Goal: Task Accomplishment & Management: Manage account settings

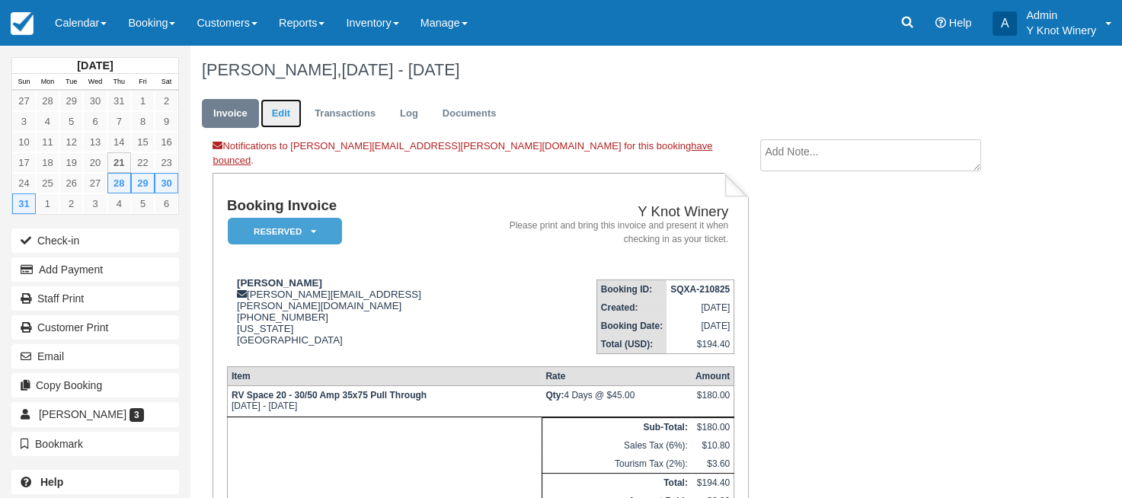
click at [288, 114] on link "Edit" at bounding box center [280, 114] width 41 height 30
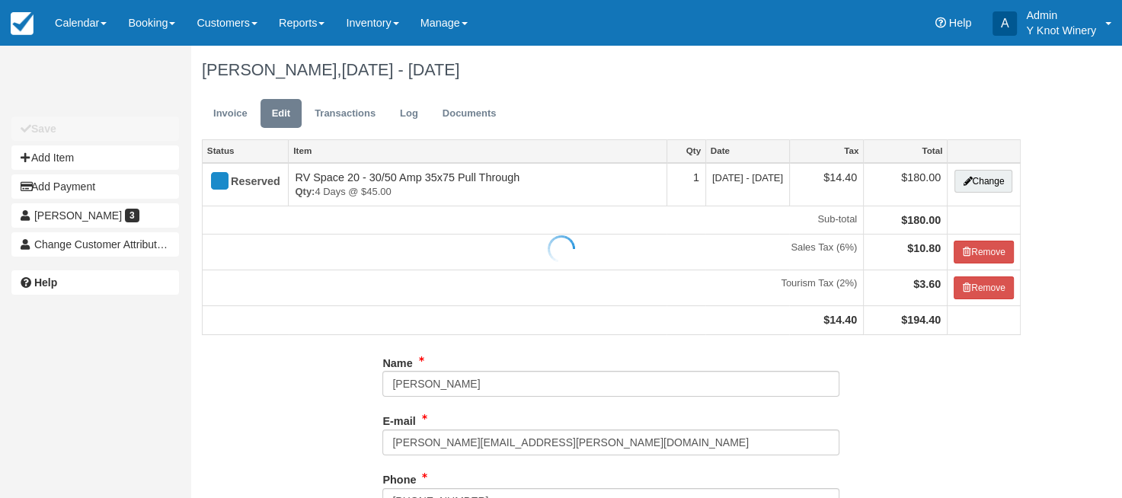
type input "+12084312310"
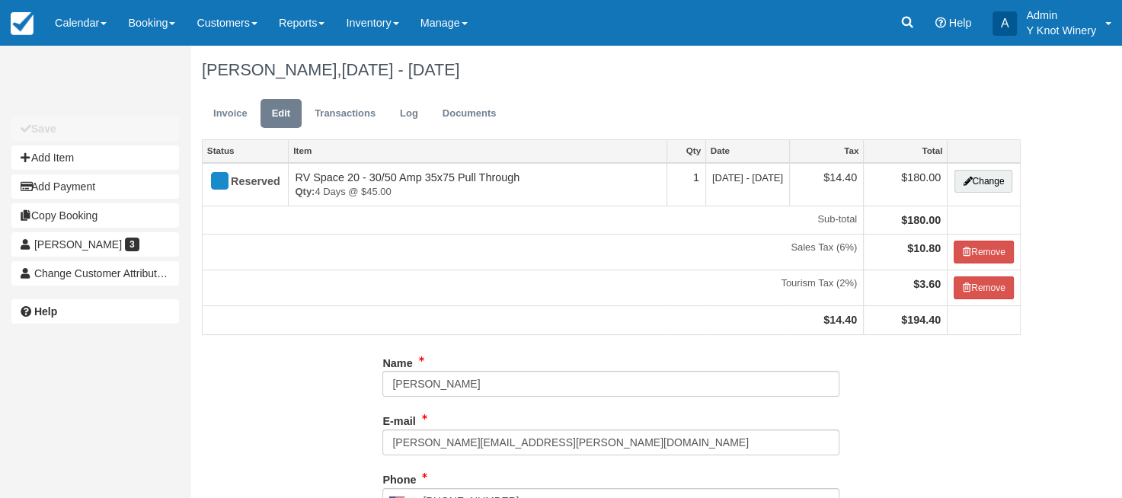
type input "(208) 431-2310"
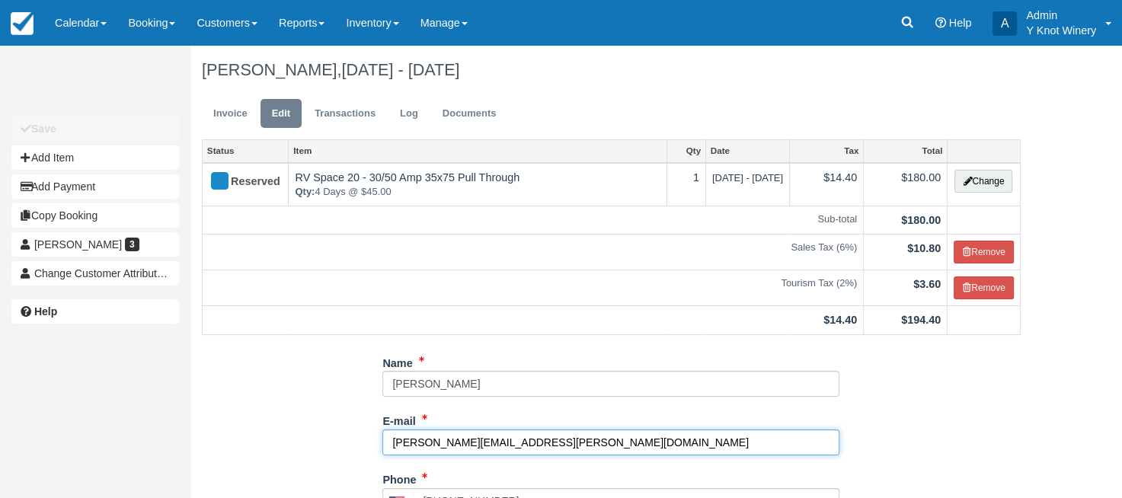
click at [408, 442] on input "kriz.zanone@gmail.com" at bounding box center [610, 442] width 457 height 26
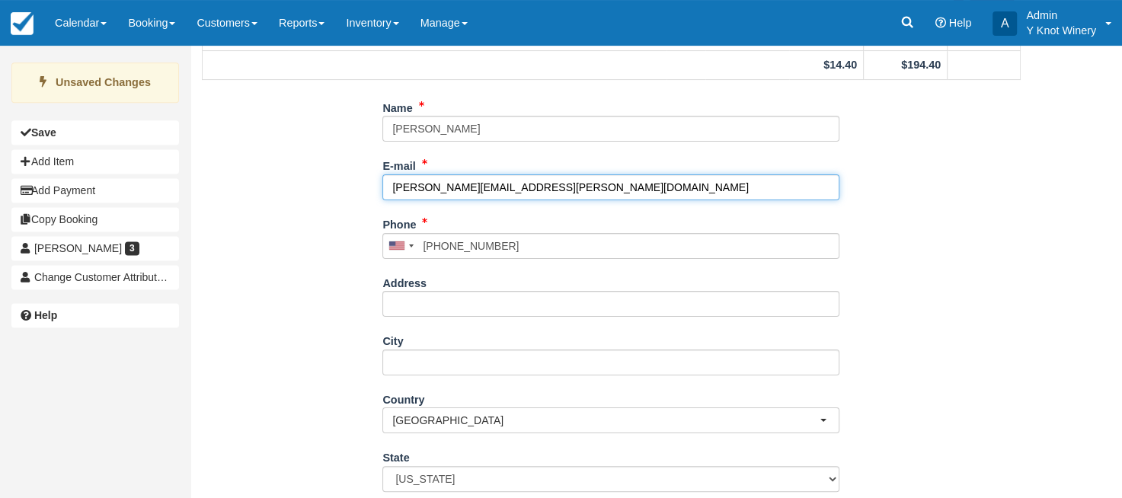
scroll to position [357, 0]
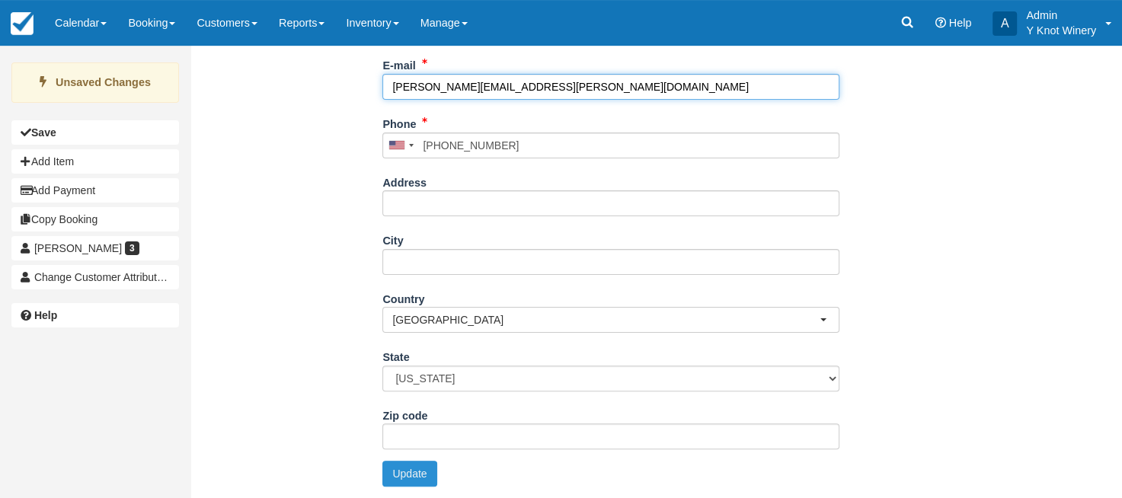
type input "kris.zanone@gmail.com"
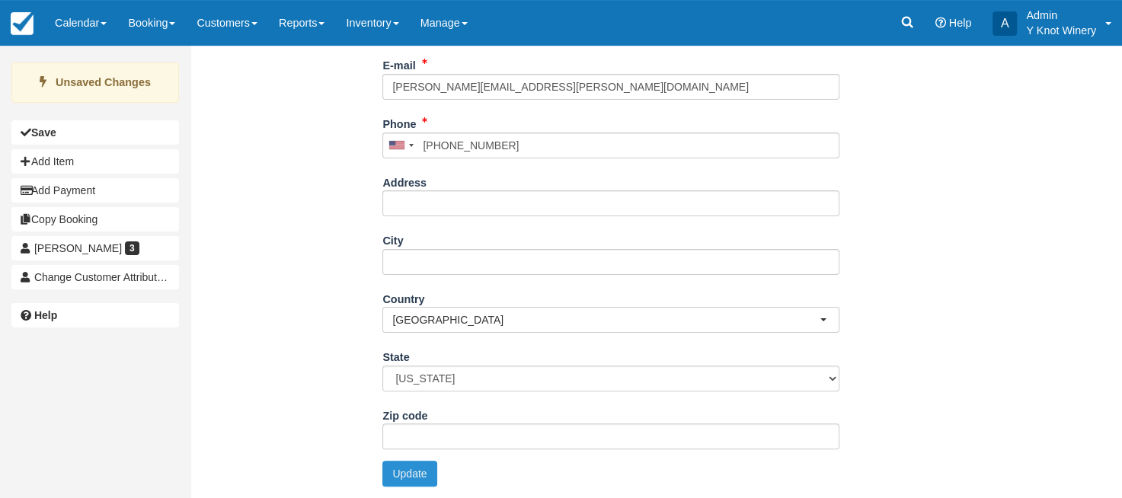
click at [410, 475] on button "Update" at bounding box center [409, 474] width 54 height 26
type input "+12084312310"
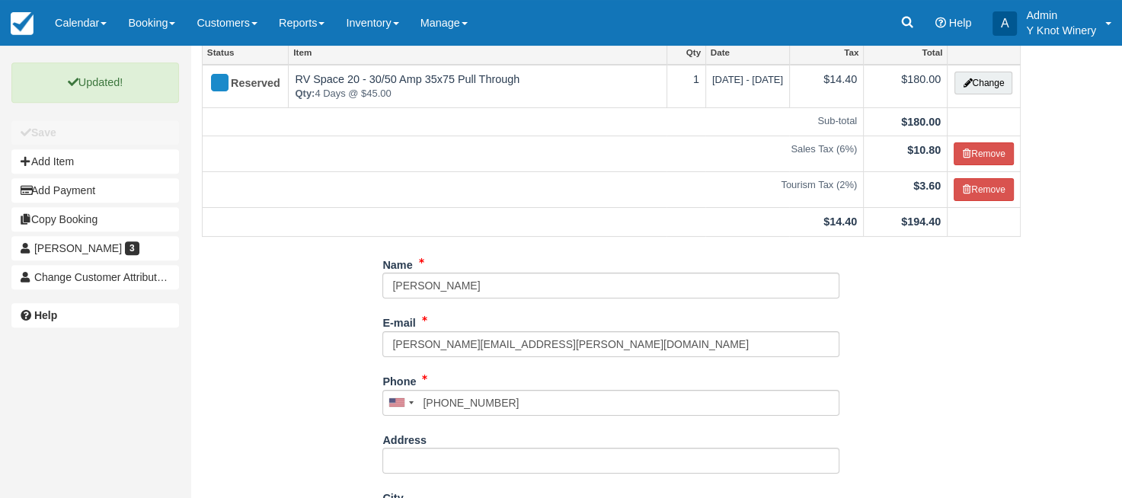
scroll to position [0, 0]
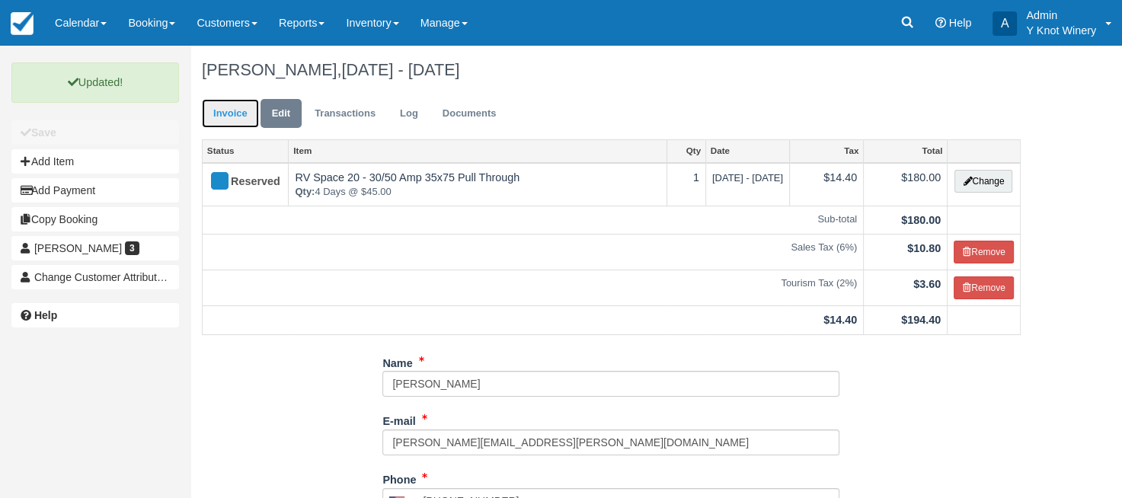
click at [231, 118] on link "Invoice" at bounding box center [230, 114] width 57 height 30
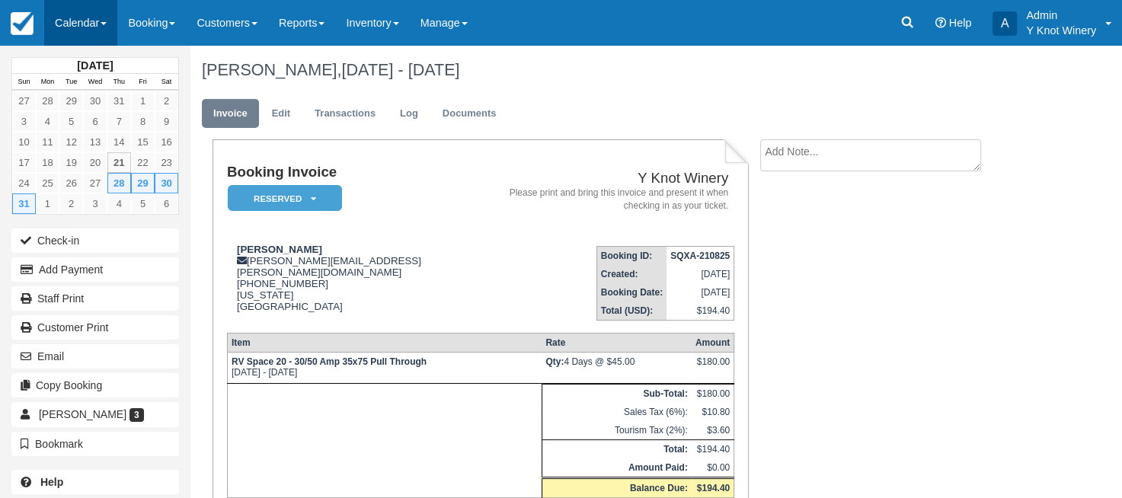
click at [107, 23] on span at bounding box center [104, 23] width 6 height 3
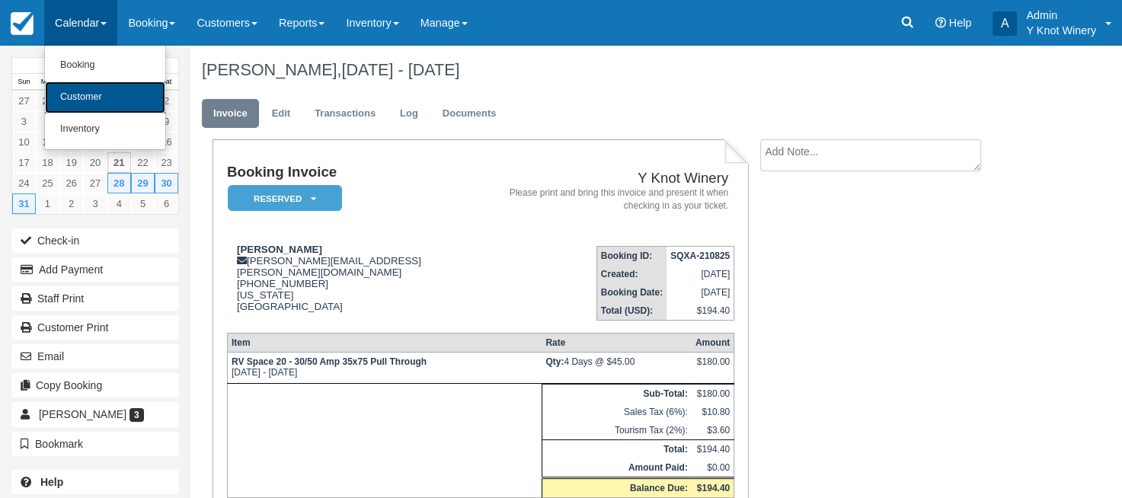
click at [96, 97] on link "Customer" at bounding box center [105, 97] width 120 height 32
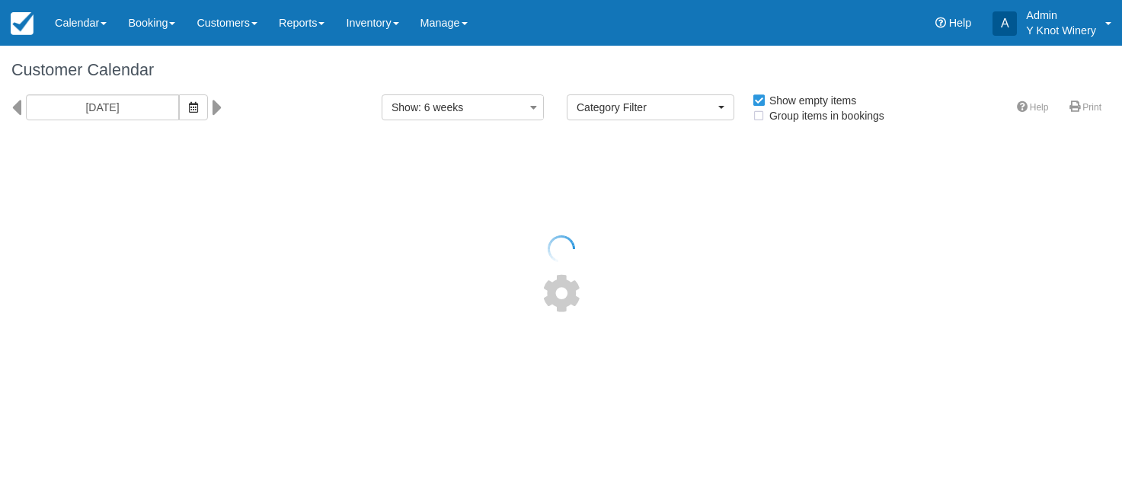
select select
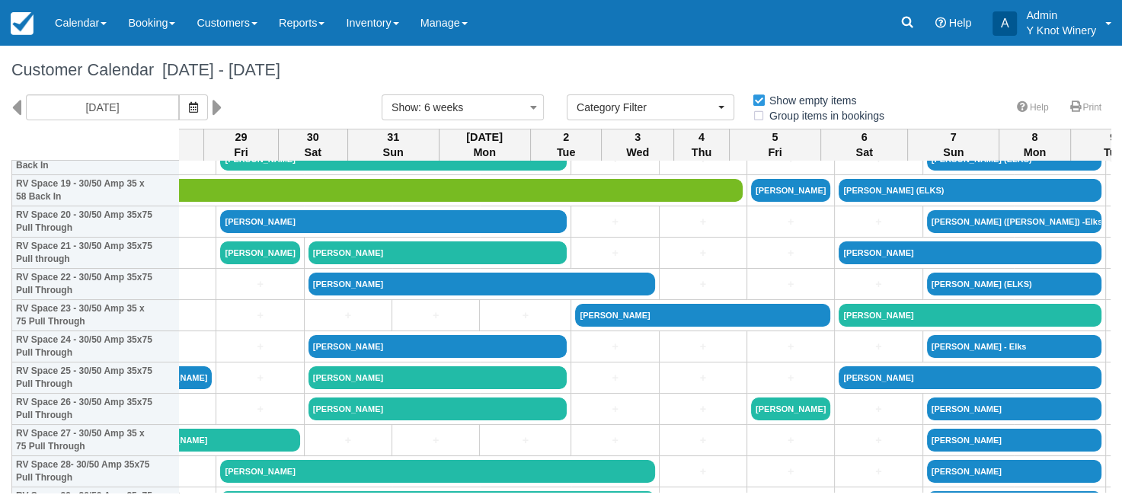
scroll to position [629, 604]
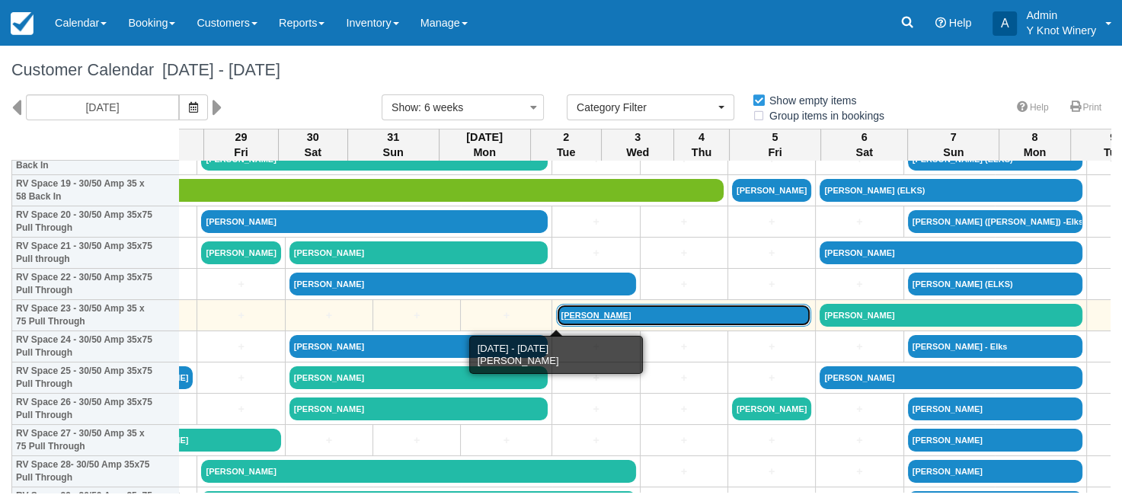
click at [556, 318] on link "[PERSON_NAME]" at bounding box center [683, 315] width 255 height 23
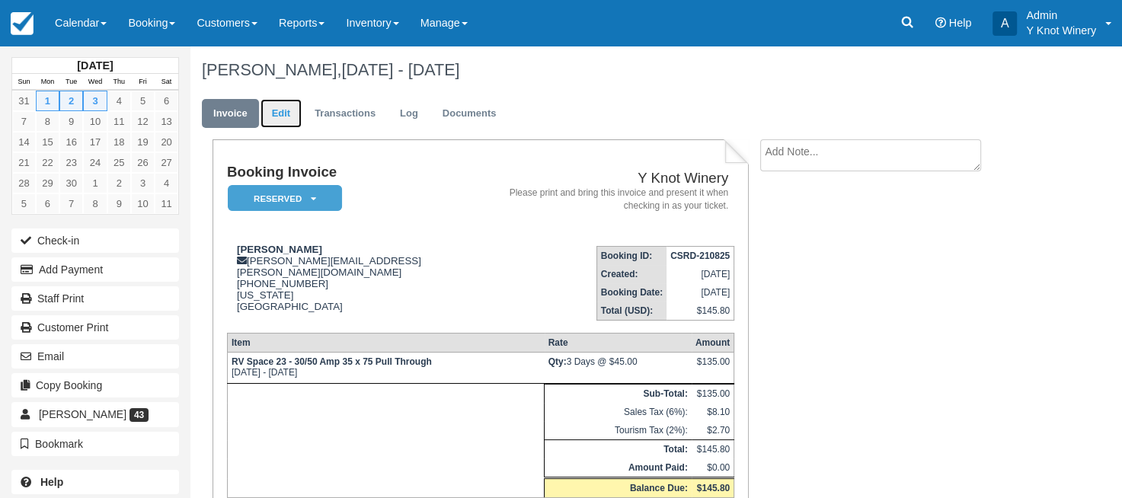
click at [282, 107] on link "Edit" at bounding box center [280, 114] width 41 height 30
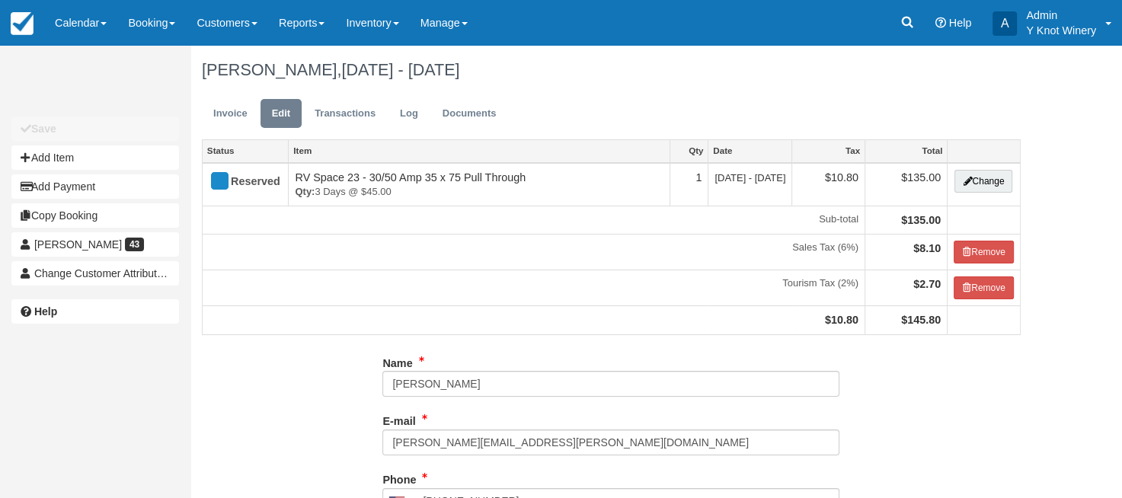
type input "(208) 431-2310"
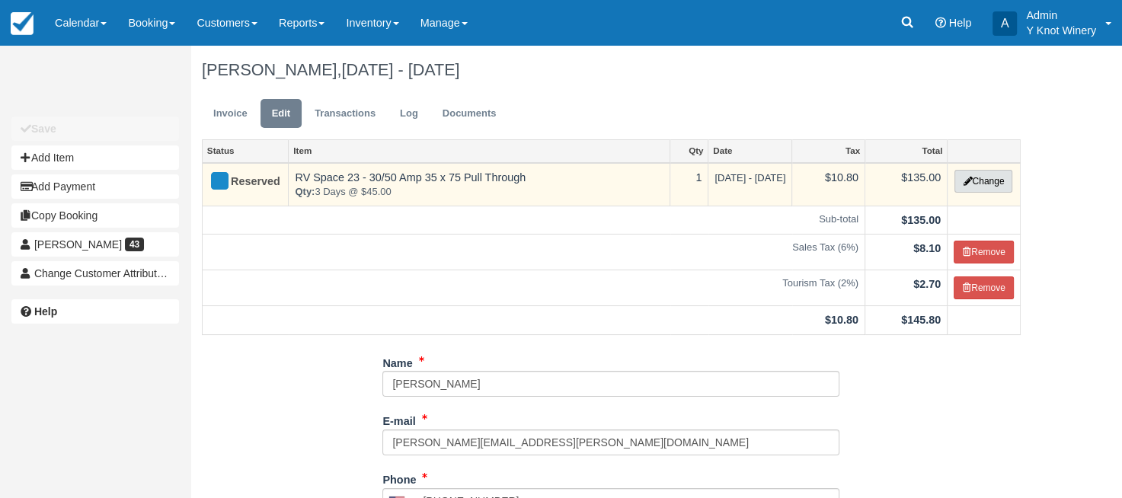
click at [991, 181] on button "Change" at bounding box center [983, 181] width 58 height 23
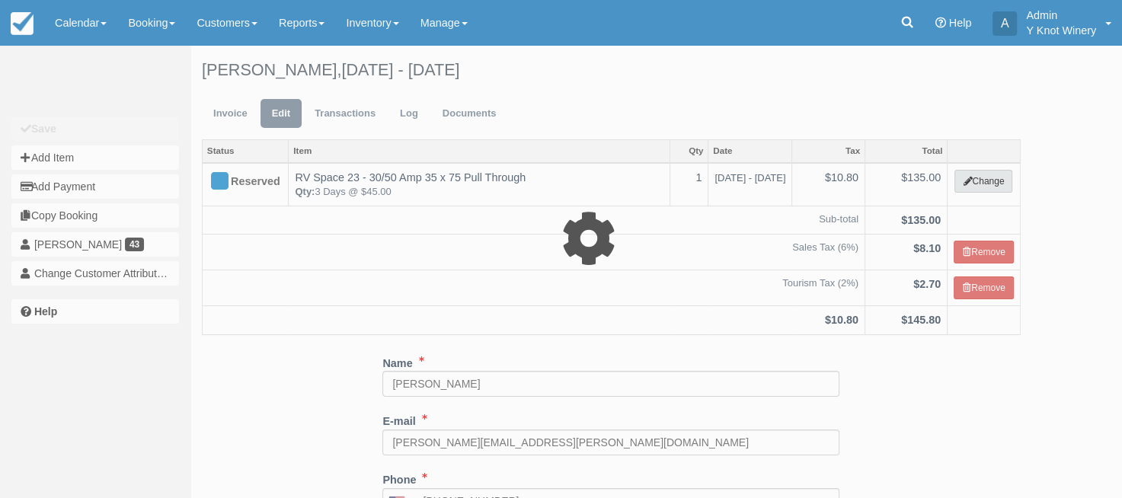
type input "135.00"
select select "3"
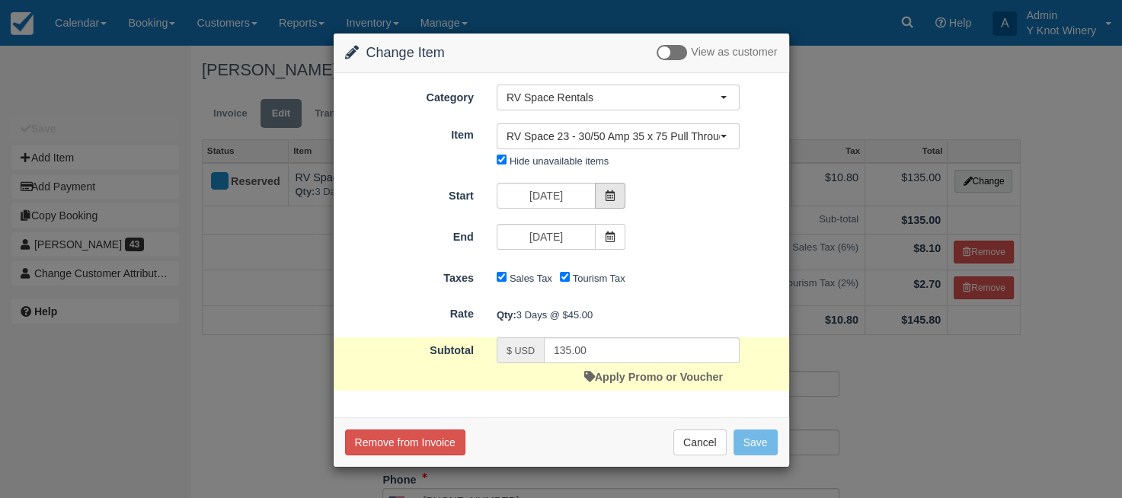
click at [614, 195] on icon at bounding box center [610, 195] width 11 height 11
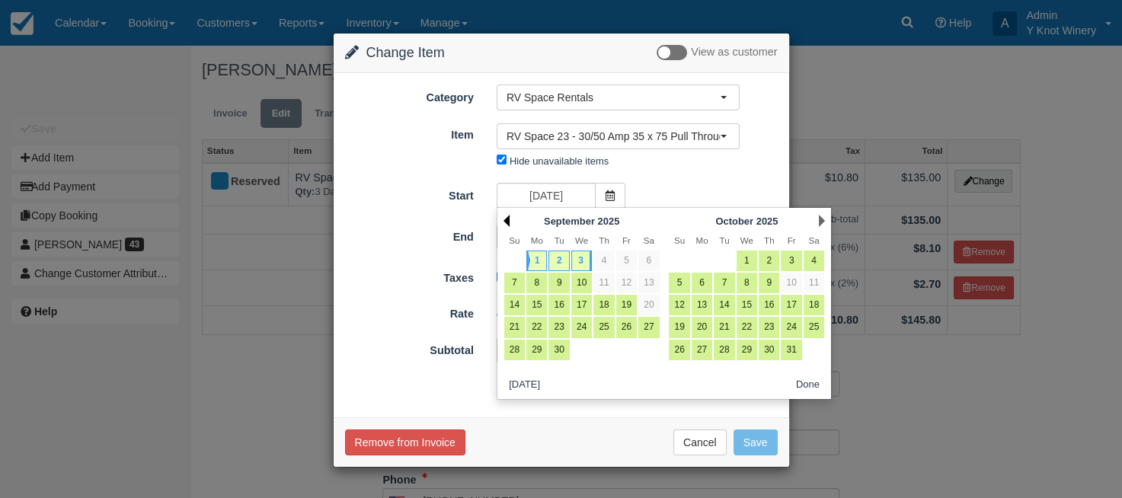
click at [509, 219] on link "Prev" at bounding box center [506, 221] width 6 height 12
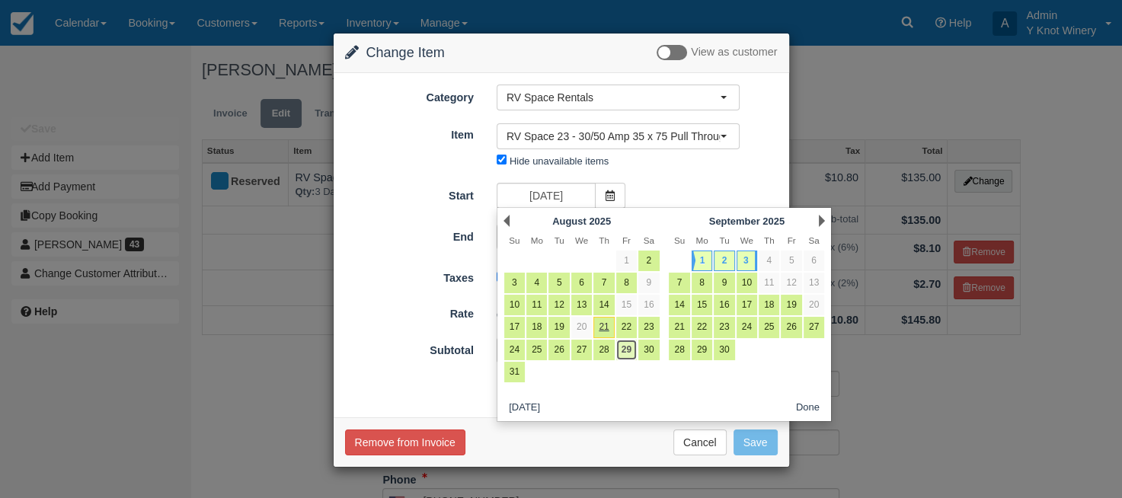
click at [624, 352] on link "29" at bounding box center [626, 350] width 21 height 21
type input "08/29/25"
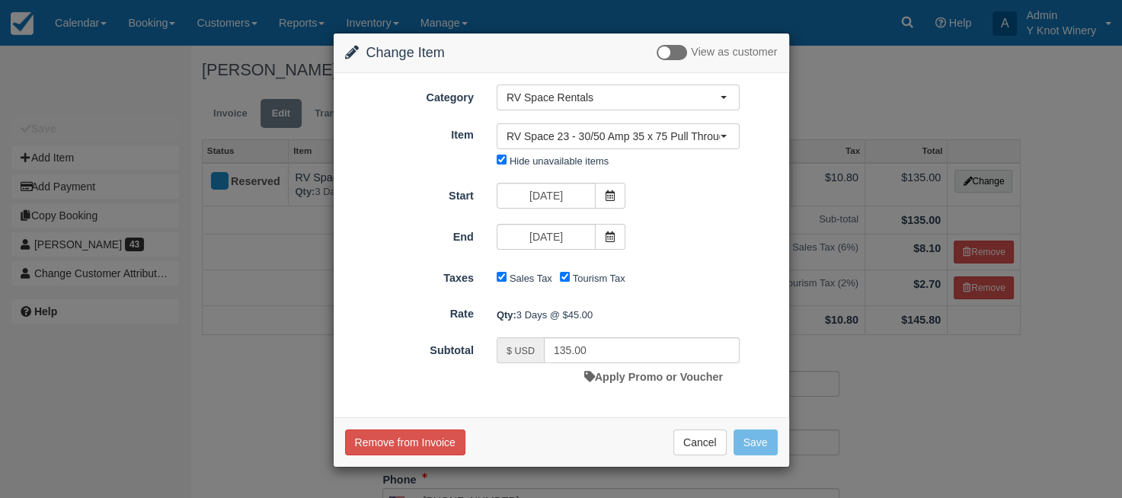
type input "270.00"
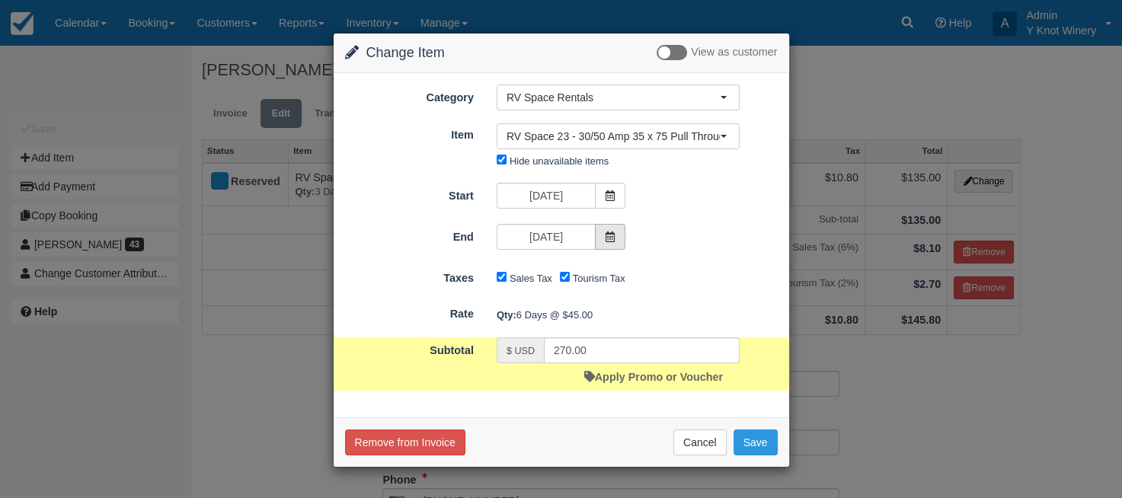
click at [615, 236] on icon at bounding box center [610, 236] width 11 height 11
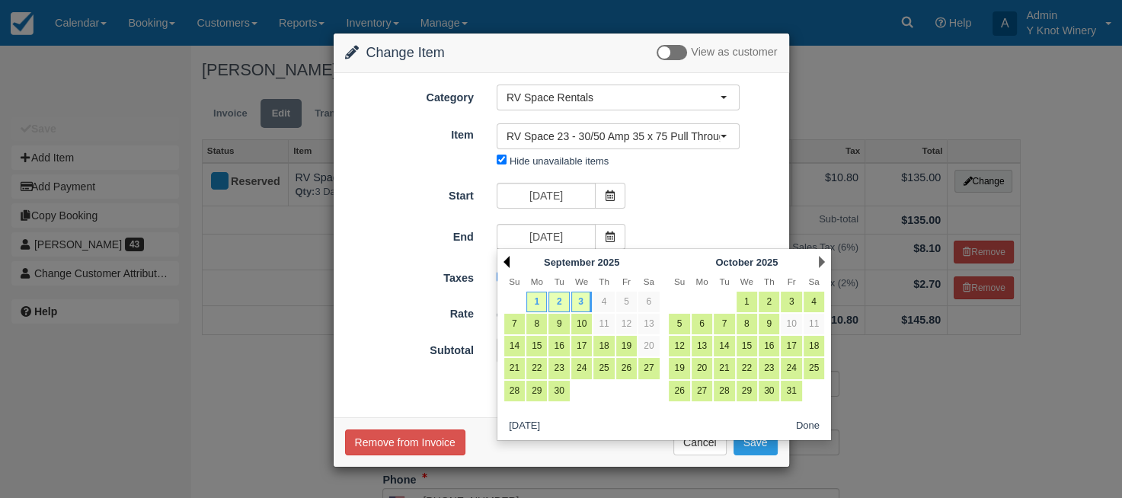
click at [507, 265] on link "Prev" at bounding box center [506, 262] width 6 height 12
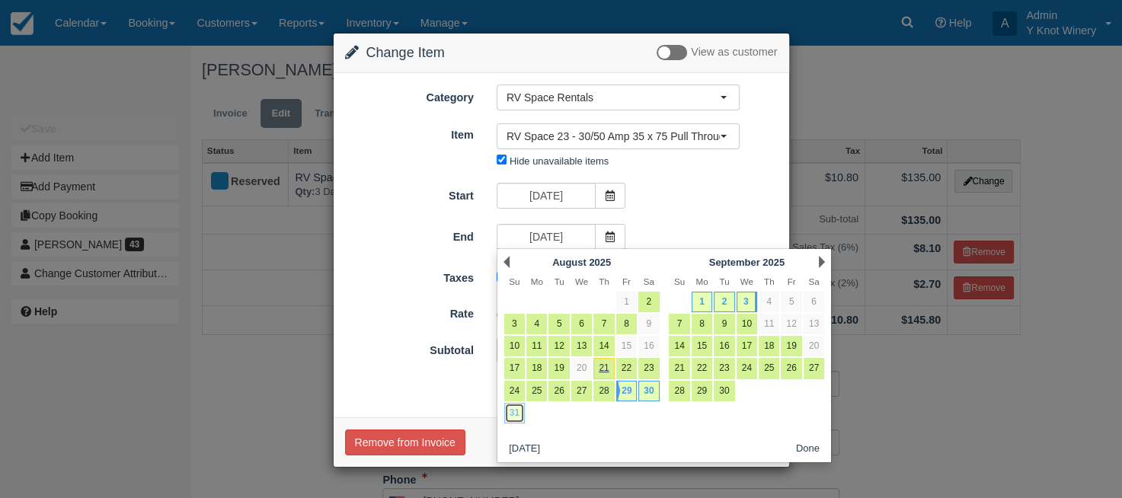
click at [514, 415] on link "31" at bounding box center [514, 413] width 21 height 21
type input "08/31/25"
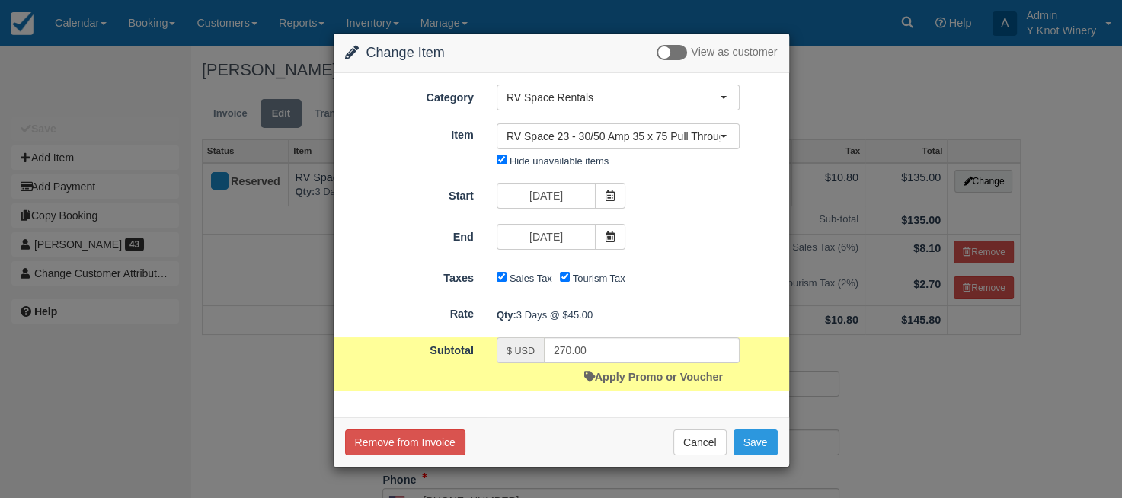
type input "135.00"
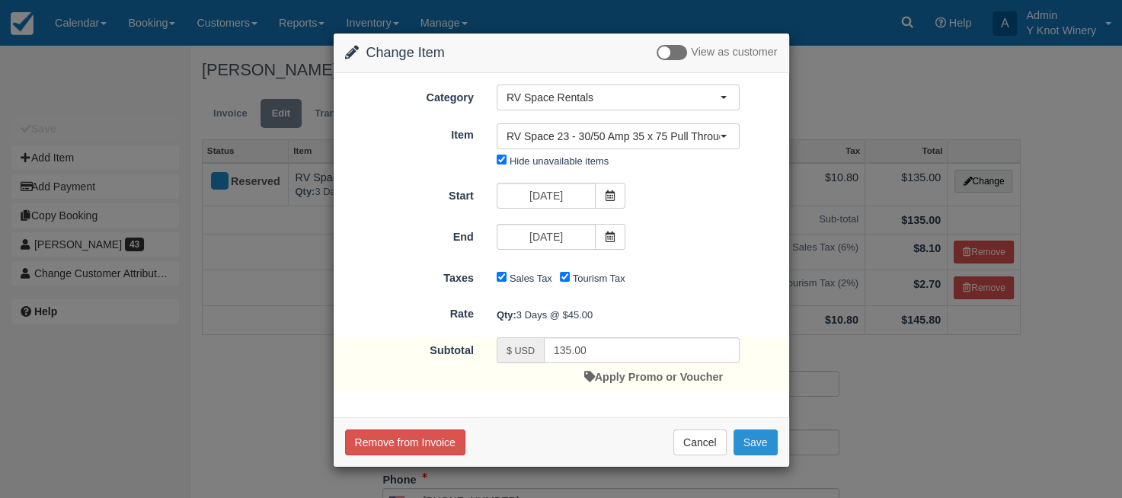
click at [758, 446] on button "Save" at bounding box center [755, 442] width 44 height 26
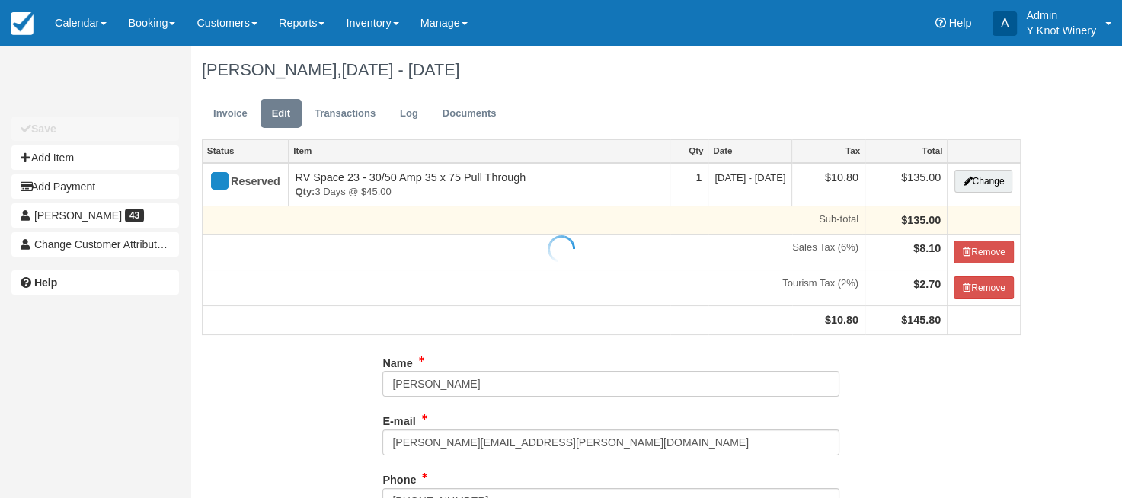
type input "[PHONE_NUMBER]"
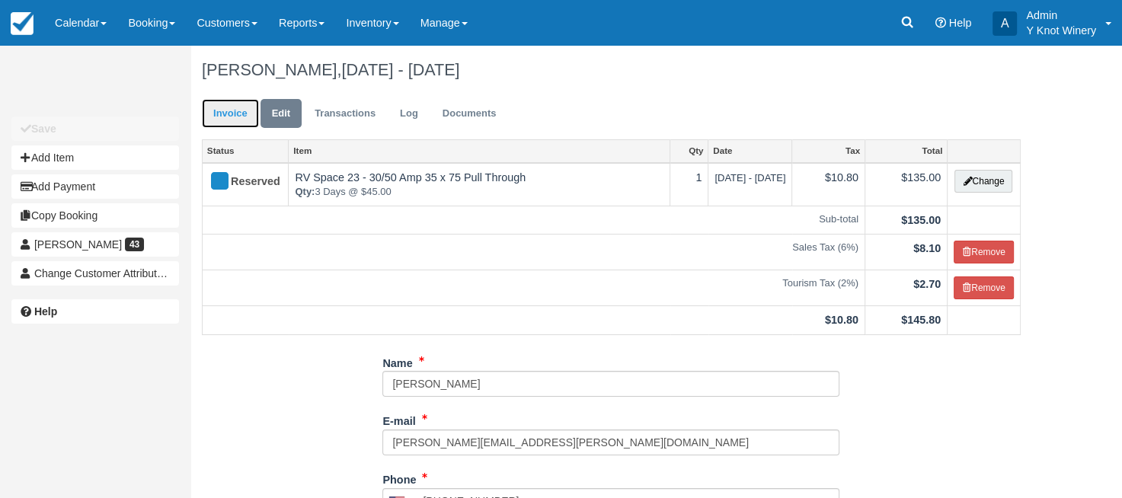
click at [238, 108] on link "Invoice" at bounding box center [230, 114] width 57 height 30
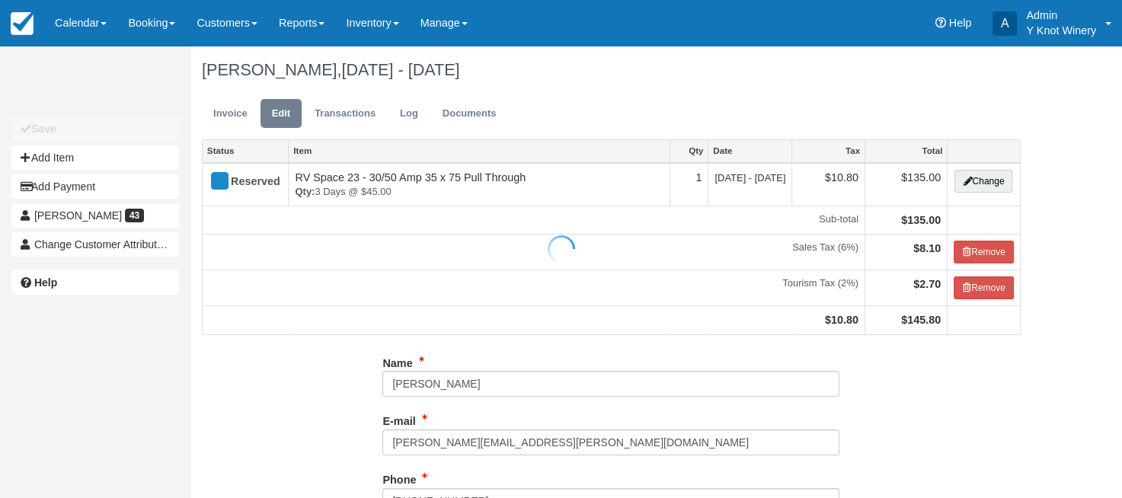
type input "(208) 431-2310"
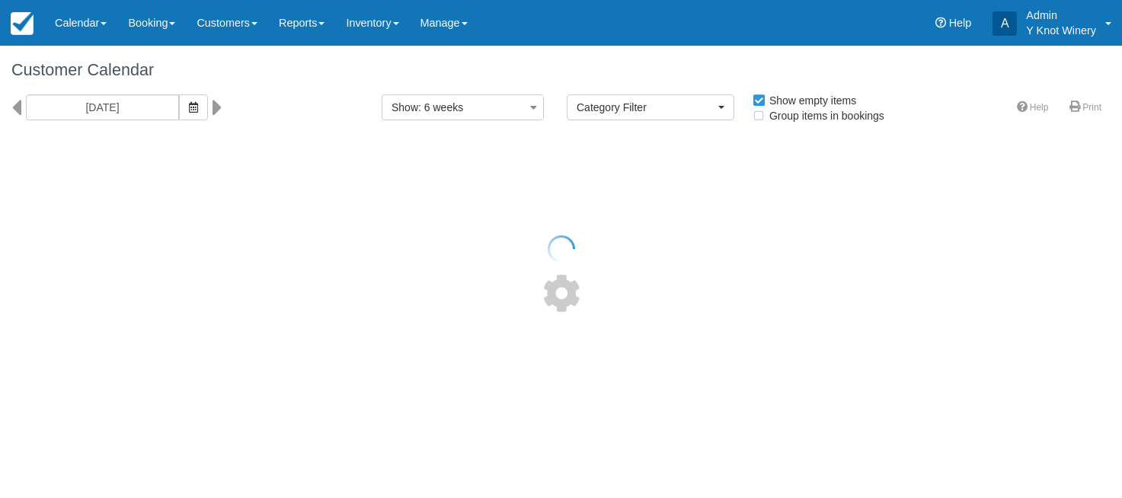
select select
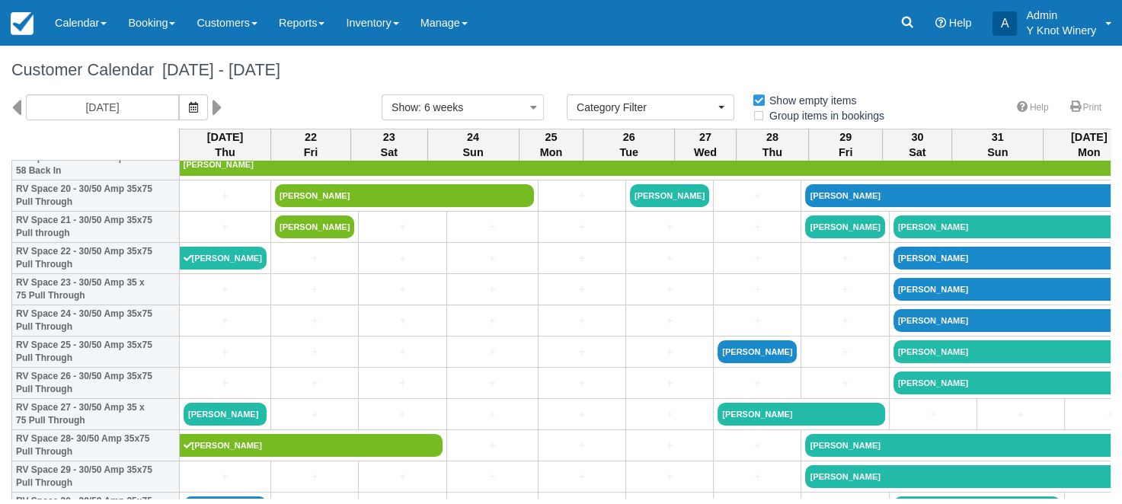
scroll to position [673, 0]
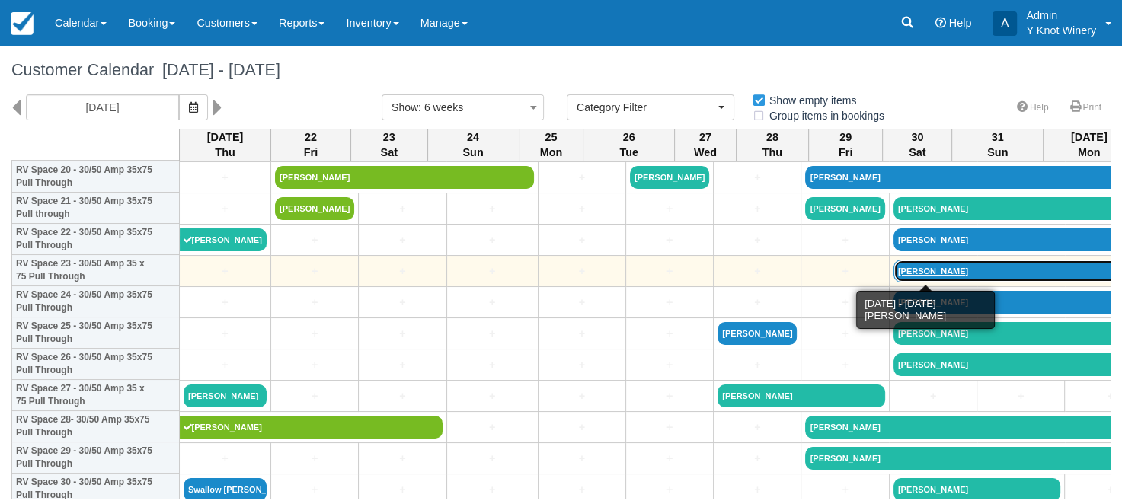
click at [893, 273] on link "[PERSON_NAME]" at bounding box center [1022, 271] width 259 height 23
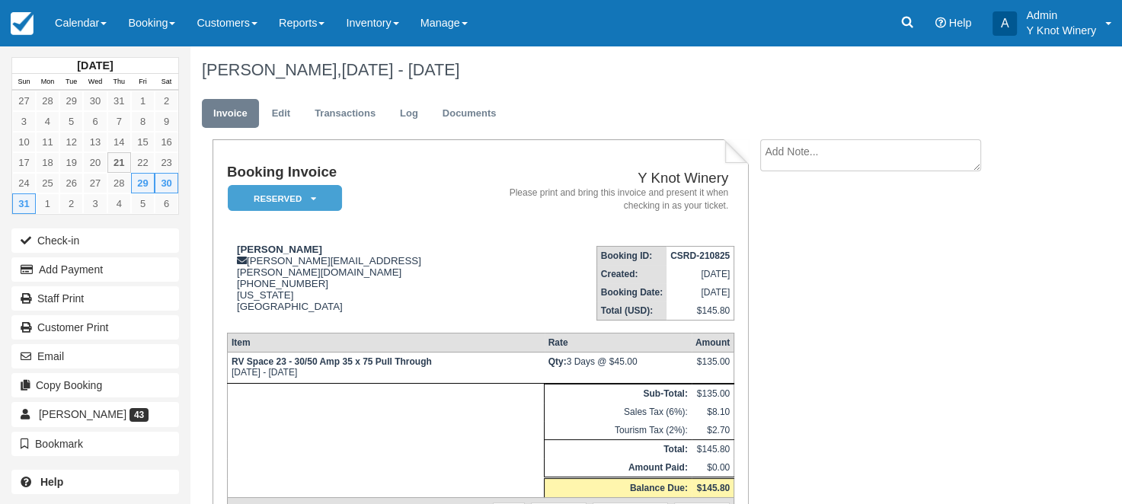
click at [918, 253] on div "Booking Invoice Reserved   Pending Deposit Paid Waiting Cancelled Void Y Knot W…" at bounding box center [609, 365] width 838 height 453
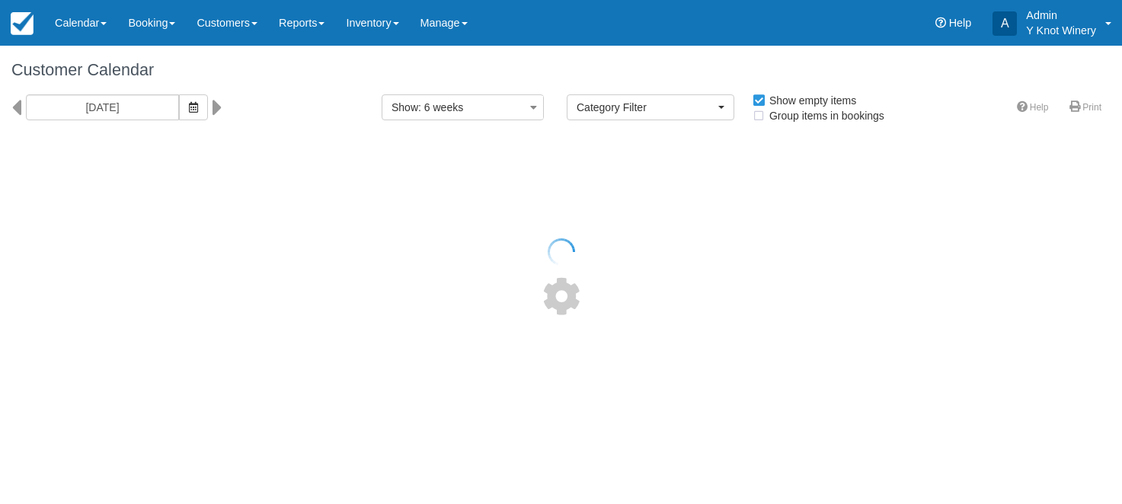
select select
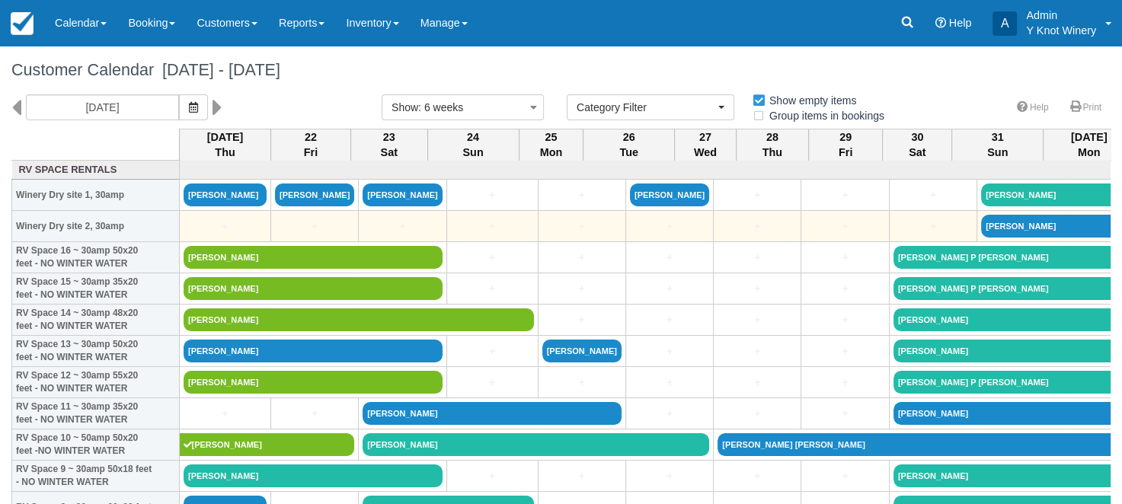
drag, startPoint x: 682, startPoint y: 244, endPoint x: 691, endPoint y: 231, distance: 15.4
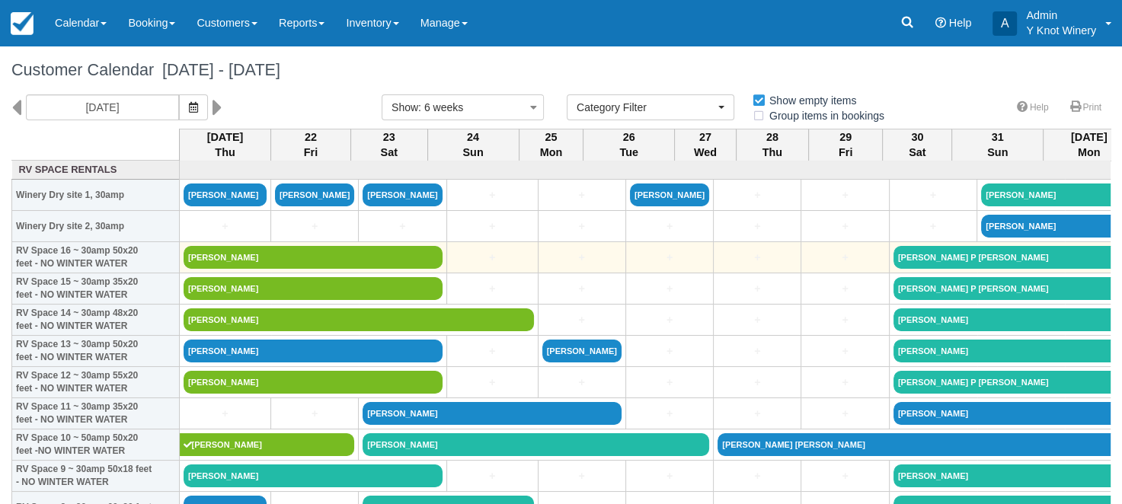
click at [668, 267] on td "+" at bounding box center [669, 257] width 88 height 31
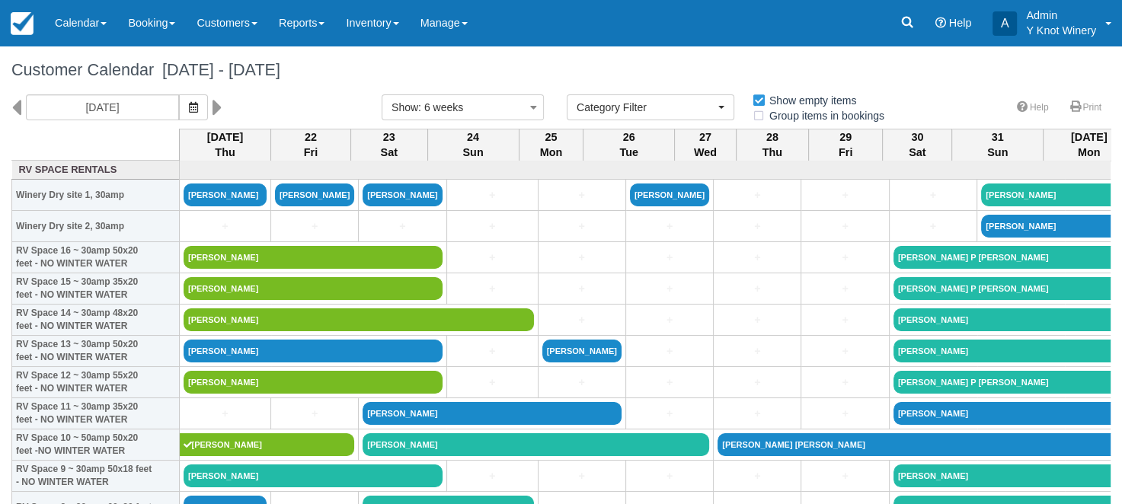
click at [510, 69] on h1 "Customer Calendar [DATE] - [DATE]" at bounding box center [560, 70] width 1099 height 18
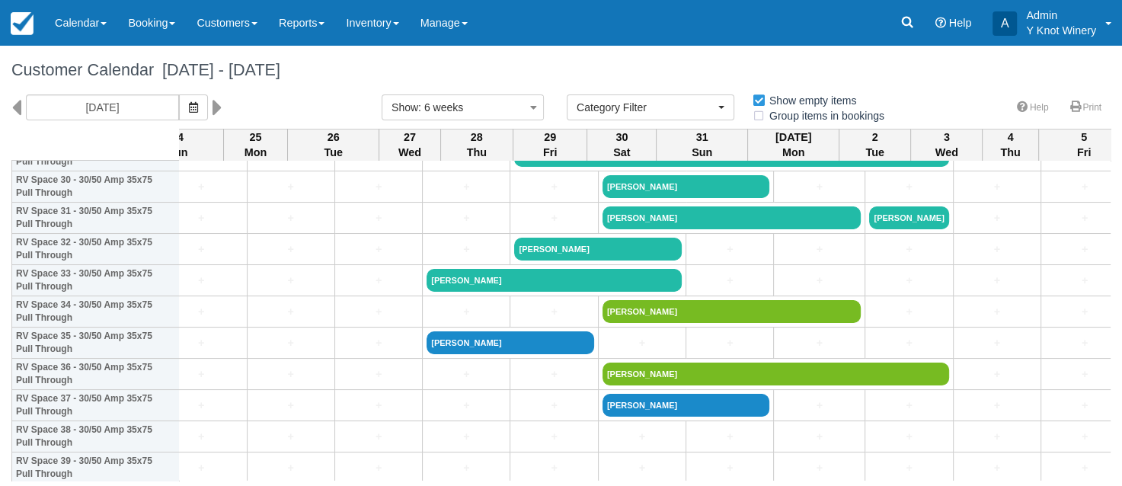
scroll to position [976, 295]
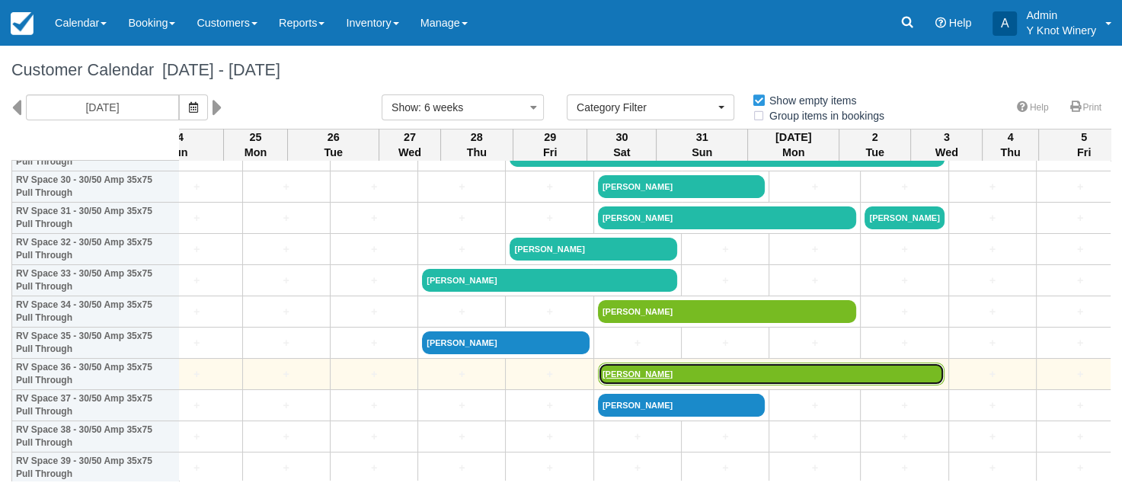
click at [598, 373] on link "[PERSON_NAME]" at bounding box center [771, 373] width 346 height 23
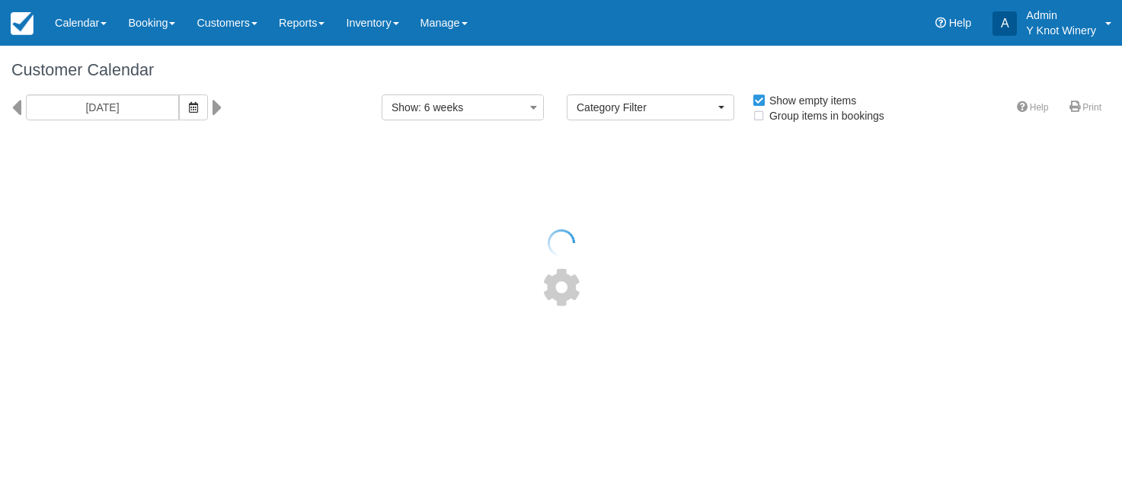
select select
